Goal: Information Seeking & Learning: Learn about a topic

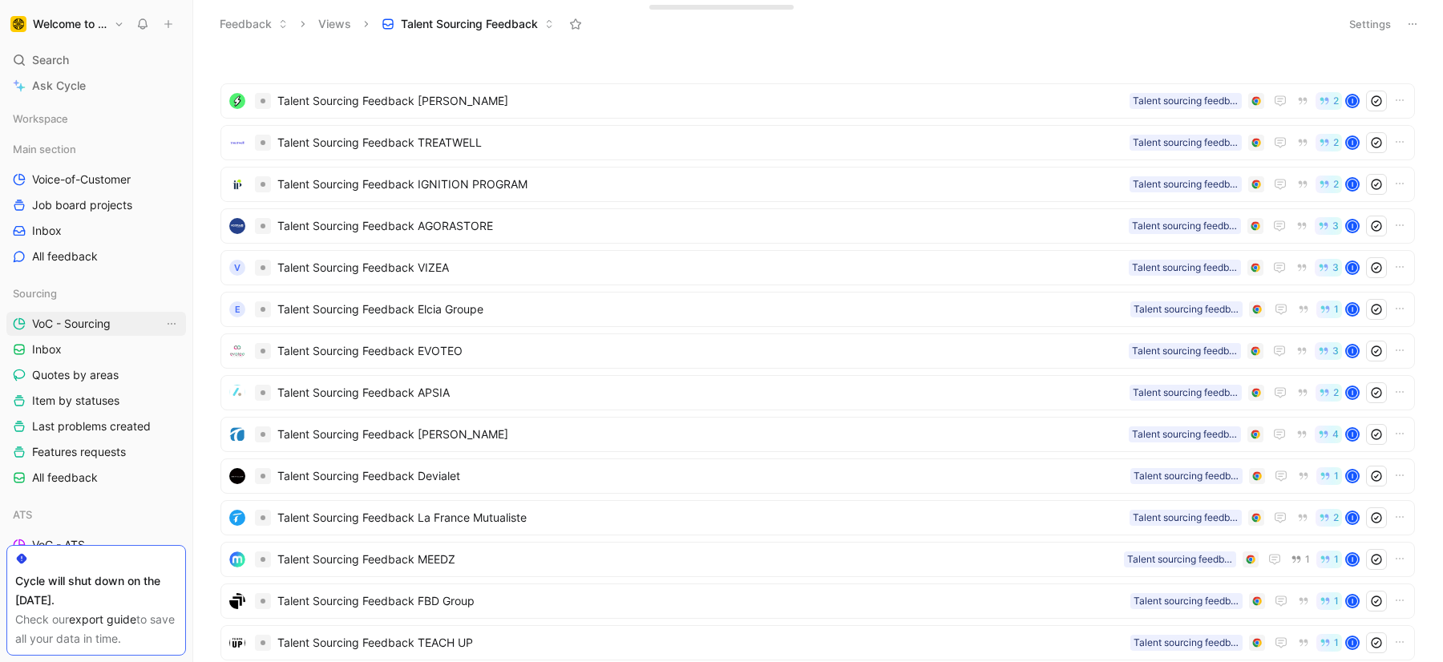
click at [88, 314] on link "VoC - Sourcing" at bounding box center [96, 324] width 180 height 24
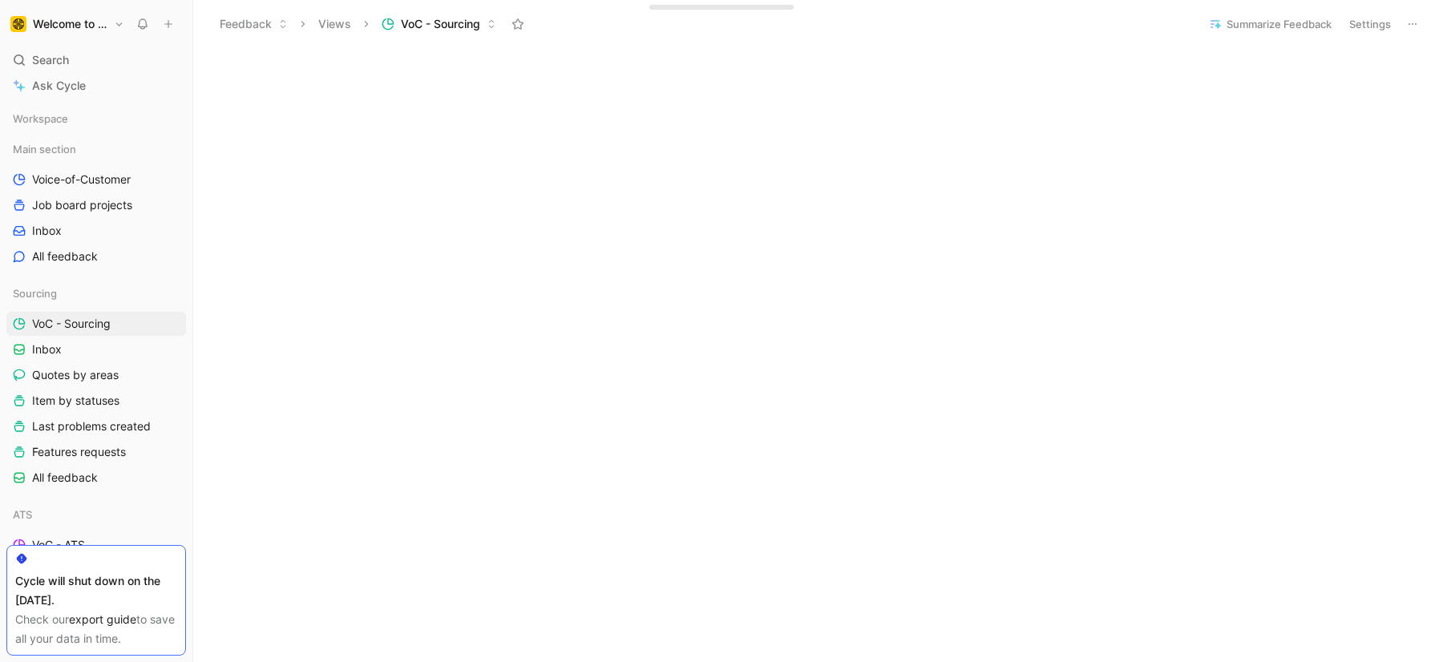
scroll to position [673, 0]
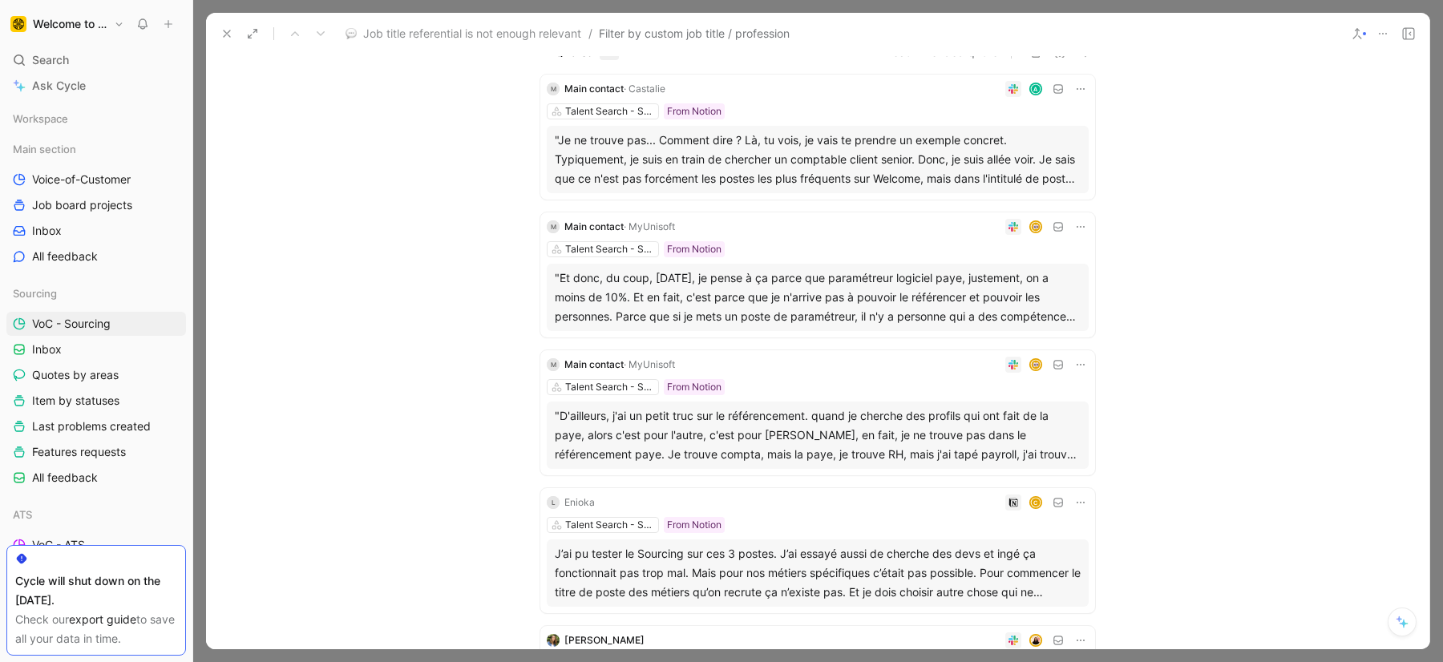
scroll to position [132, 0]
click at [493, 652] on div at bounding box center [817, 331] width 1249 height 662
